Goal: Information Seeking & Learning: Learn about a topic

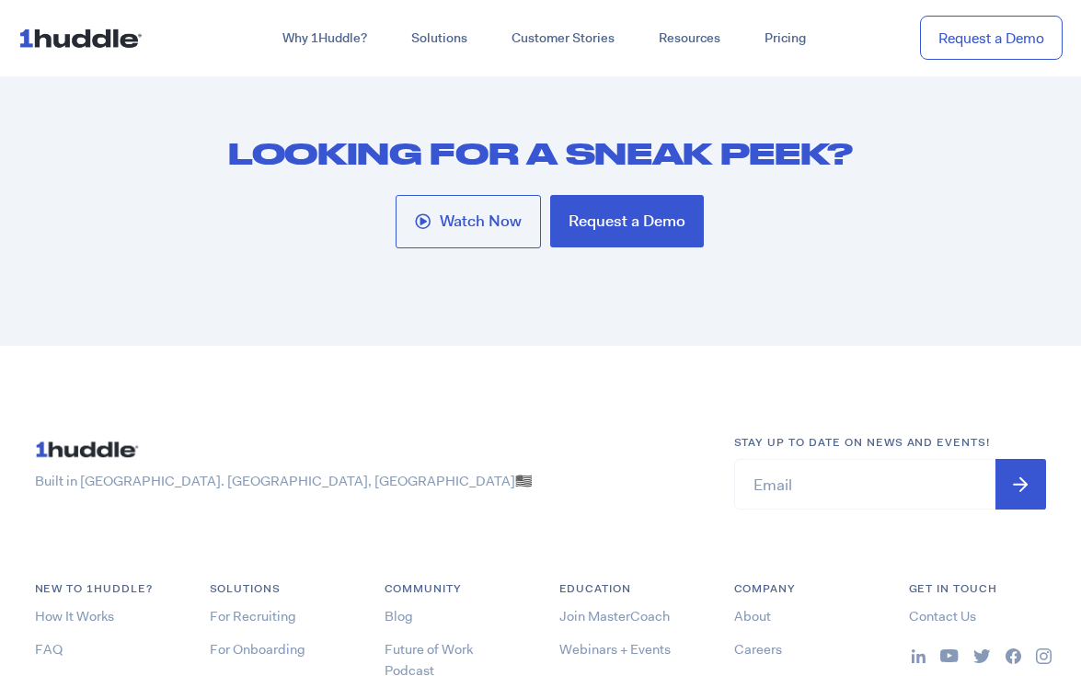
scroll to position [9436, 0]
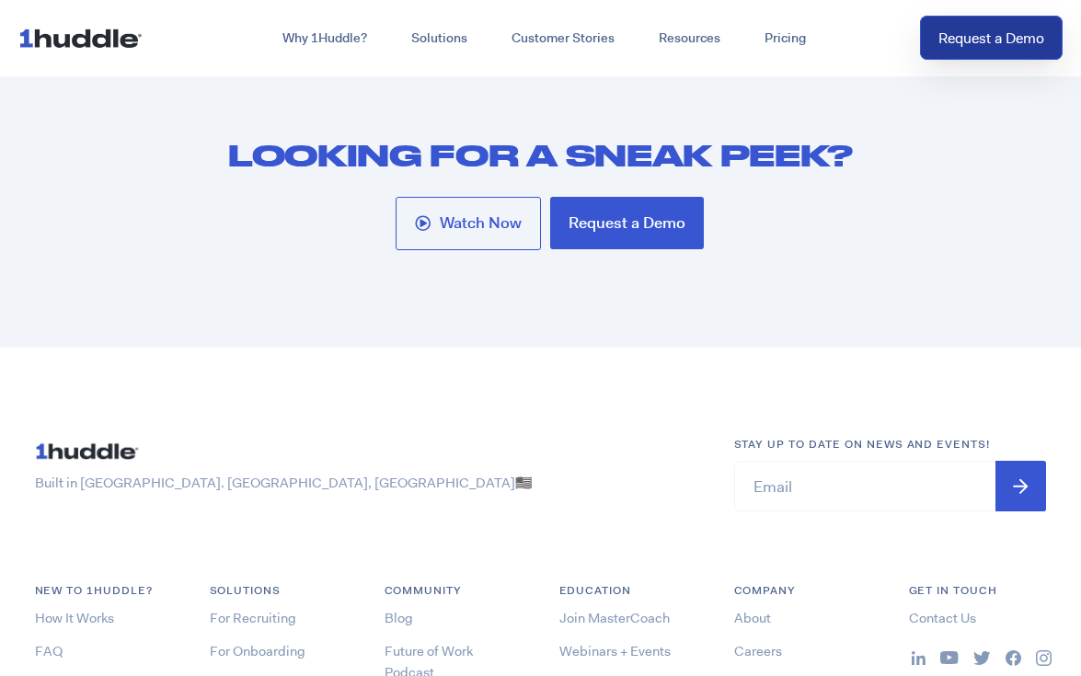
click at [973, 39] on link "Request a Demo" at bounding box center [991, 38] width 143 height 45
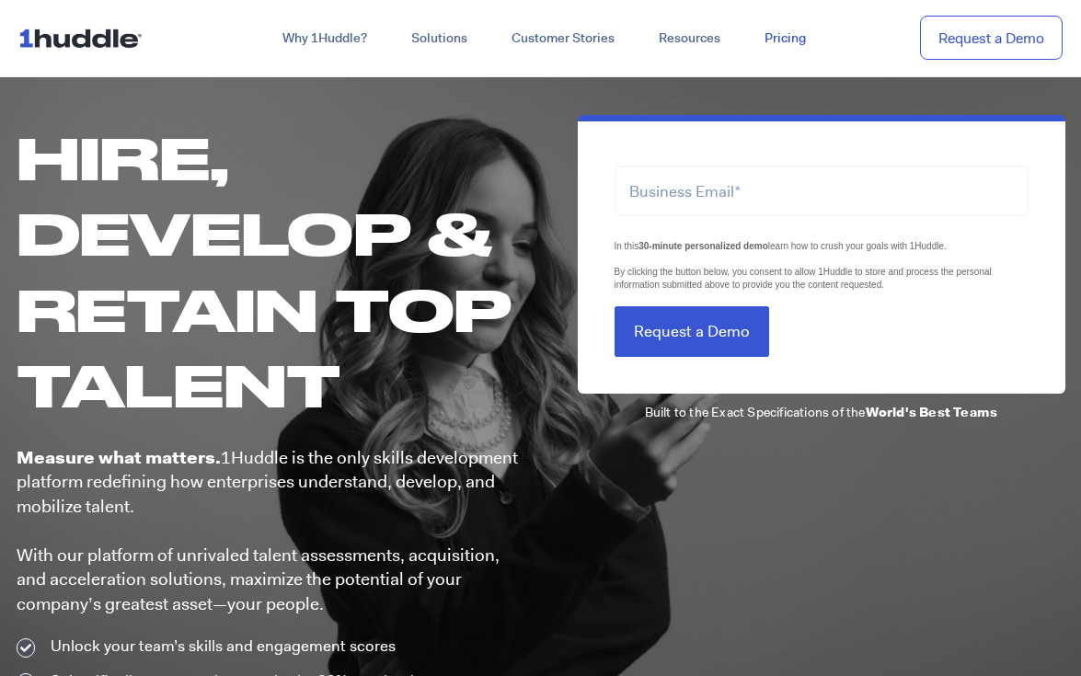
click at [777, 42] on link "Pricing" at bounding box center [785, 38] width 86 height 33
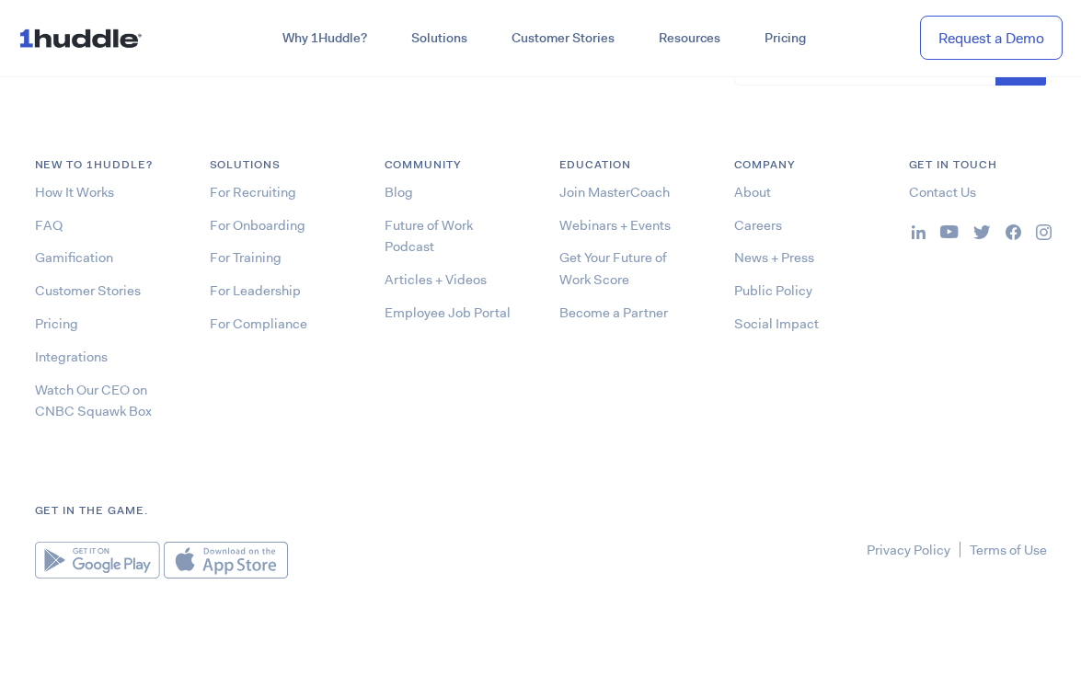
scroll to position [5489, 0]
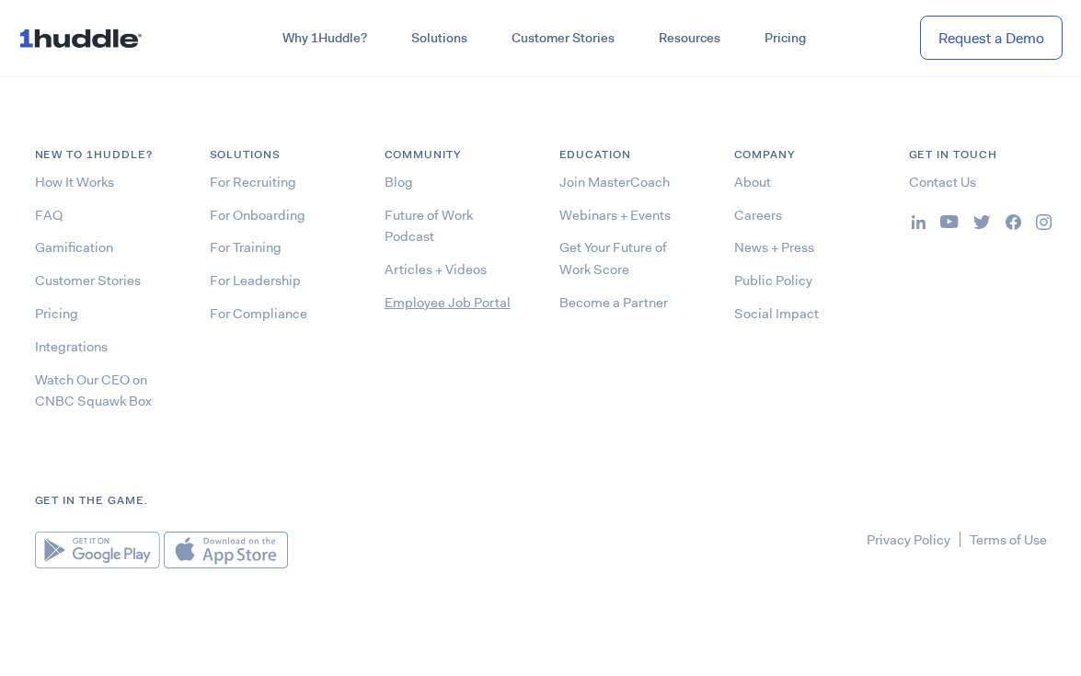
click at [428, 304] on link "Employee Job Portal" at bounding box center [447, 302] width 126 height 18
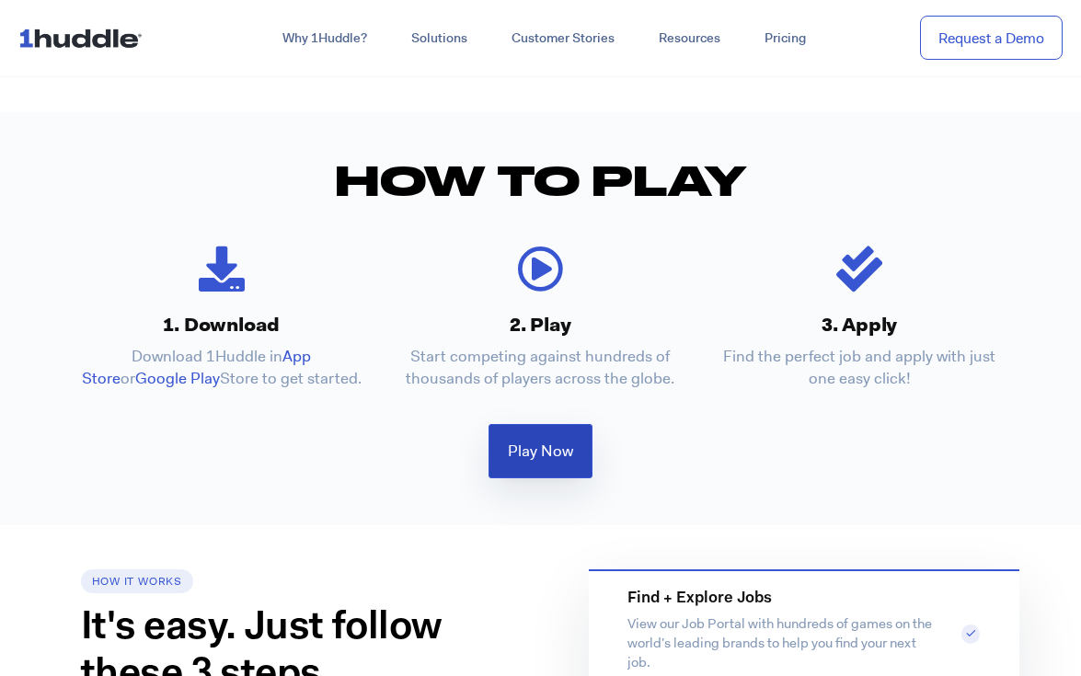
scroll to position [440, 0]
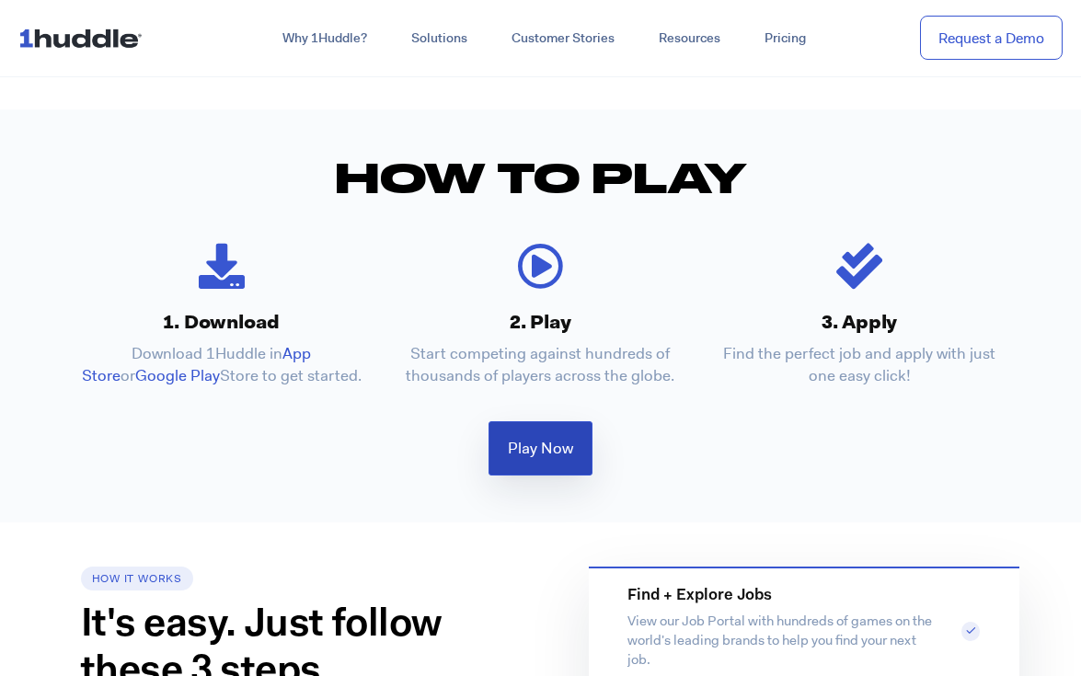
click at [537, 467] on link "Play Now" at bounding box center [540, 448] width 104 height 54
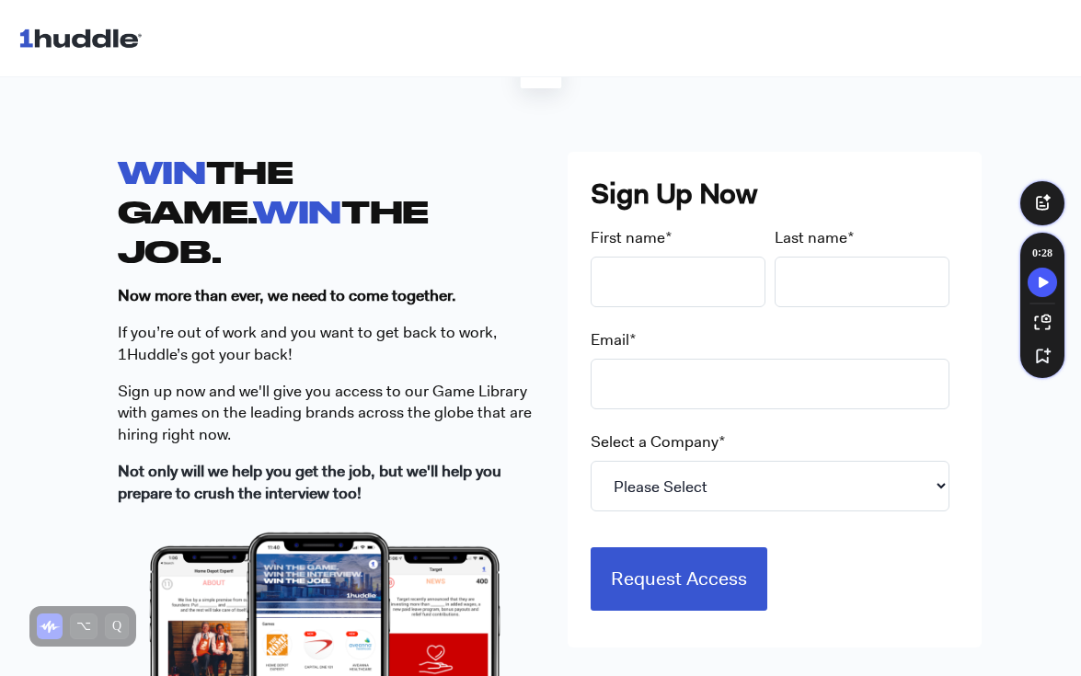
scroll to position [537, 0]
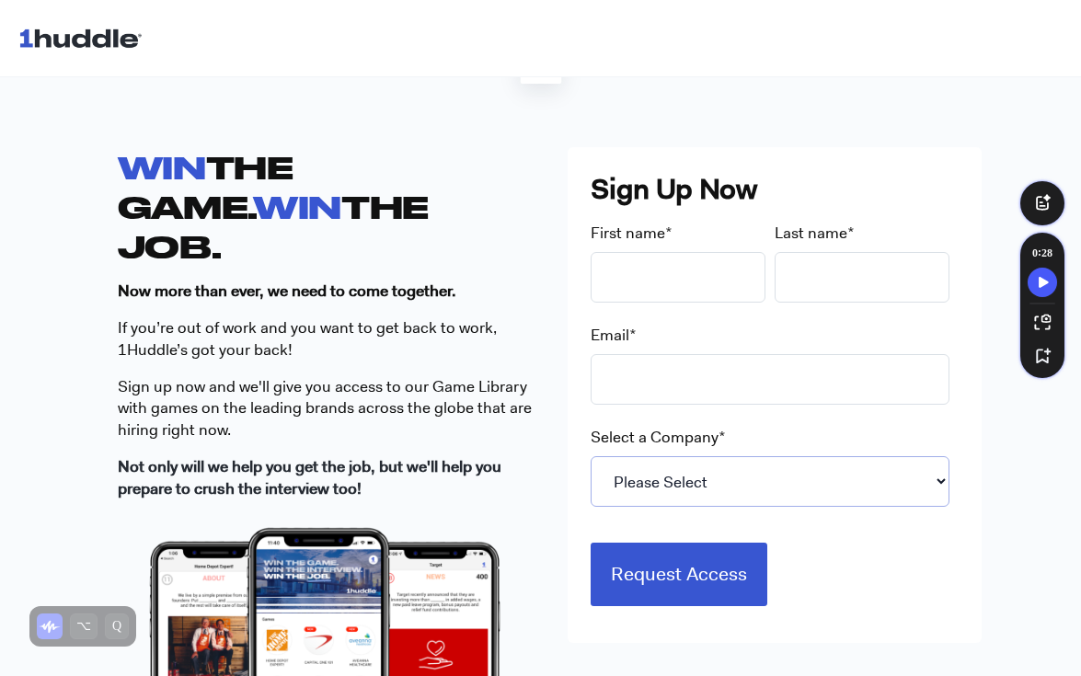
click at [739, 472] on select "Please Select 7-Eleven Ace Hardware Albertsons Companies ALDI Amazon Aveanna He…" at bounding box center [769, 481] width 359 height 51
